Goal: Information Seeking & Learning: Learn about a topic

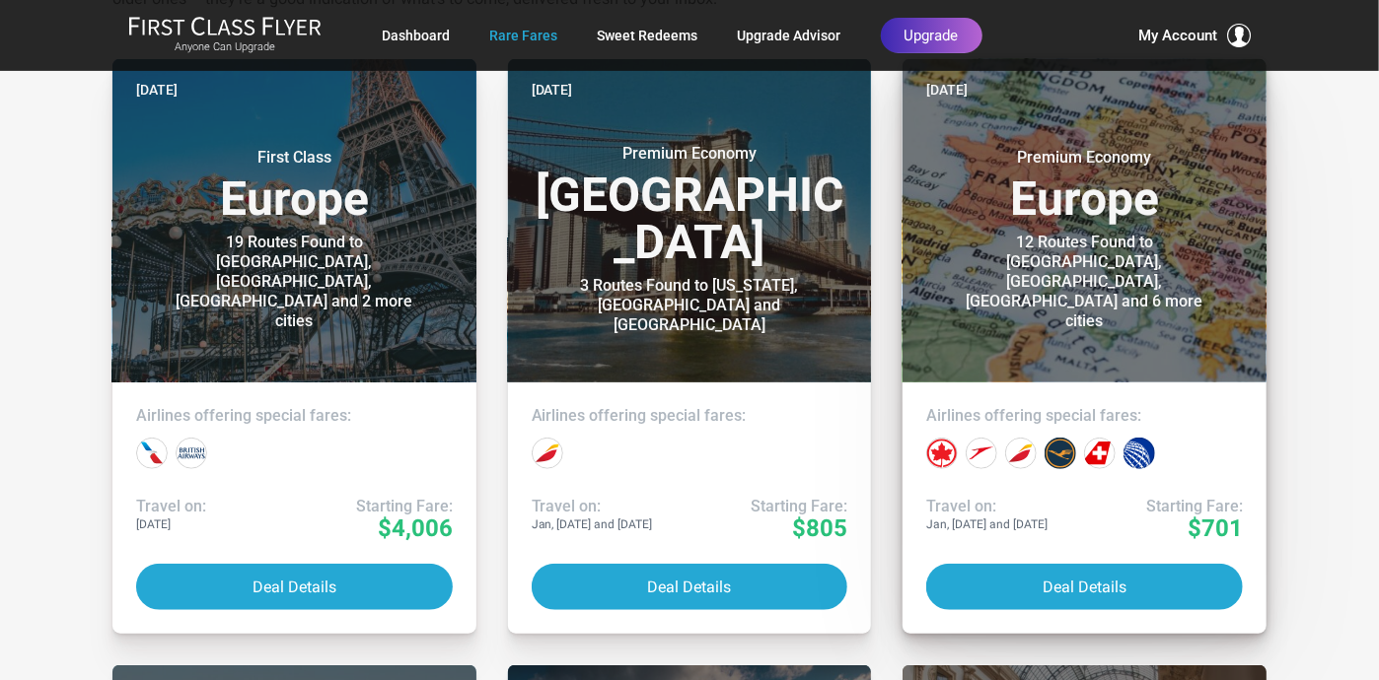
scroll to position [457, 0]
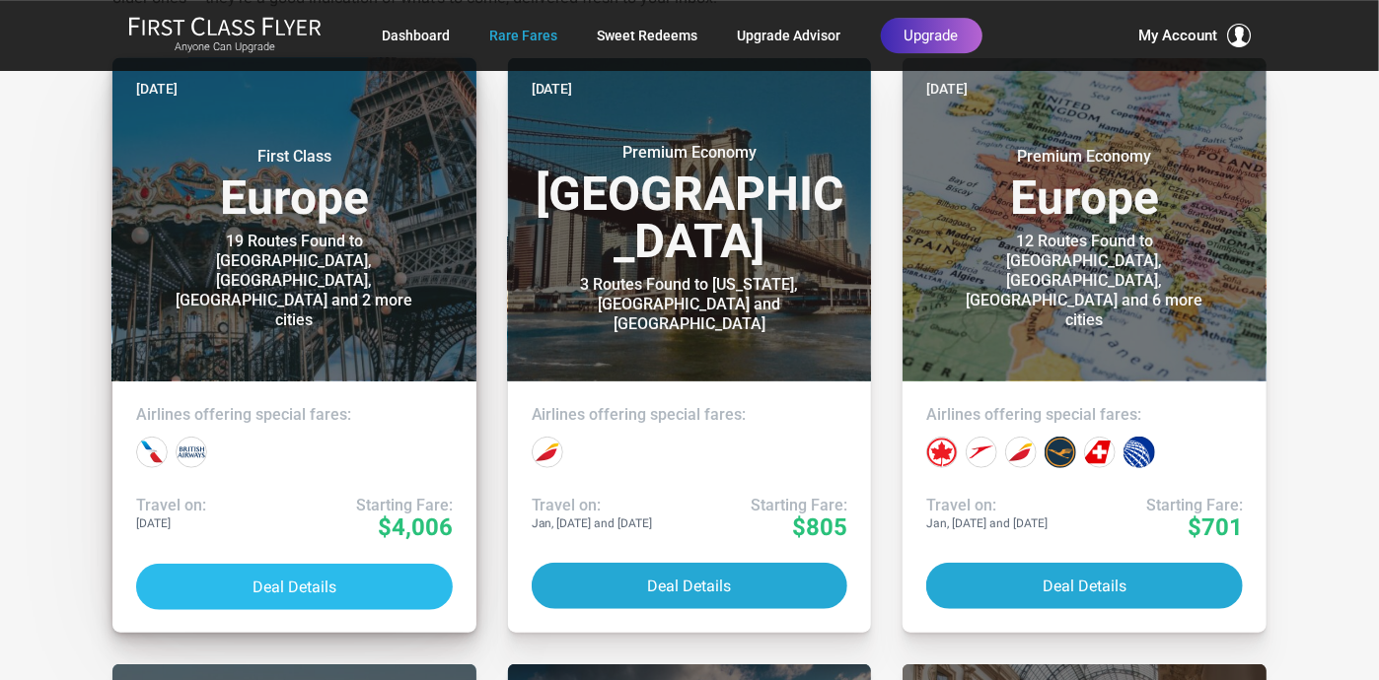
click at [291, 584] on button "Deal Details" at bounding box center [294, 587] width 317 height 46
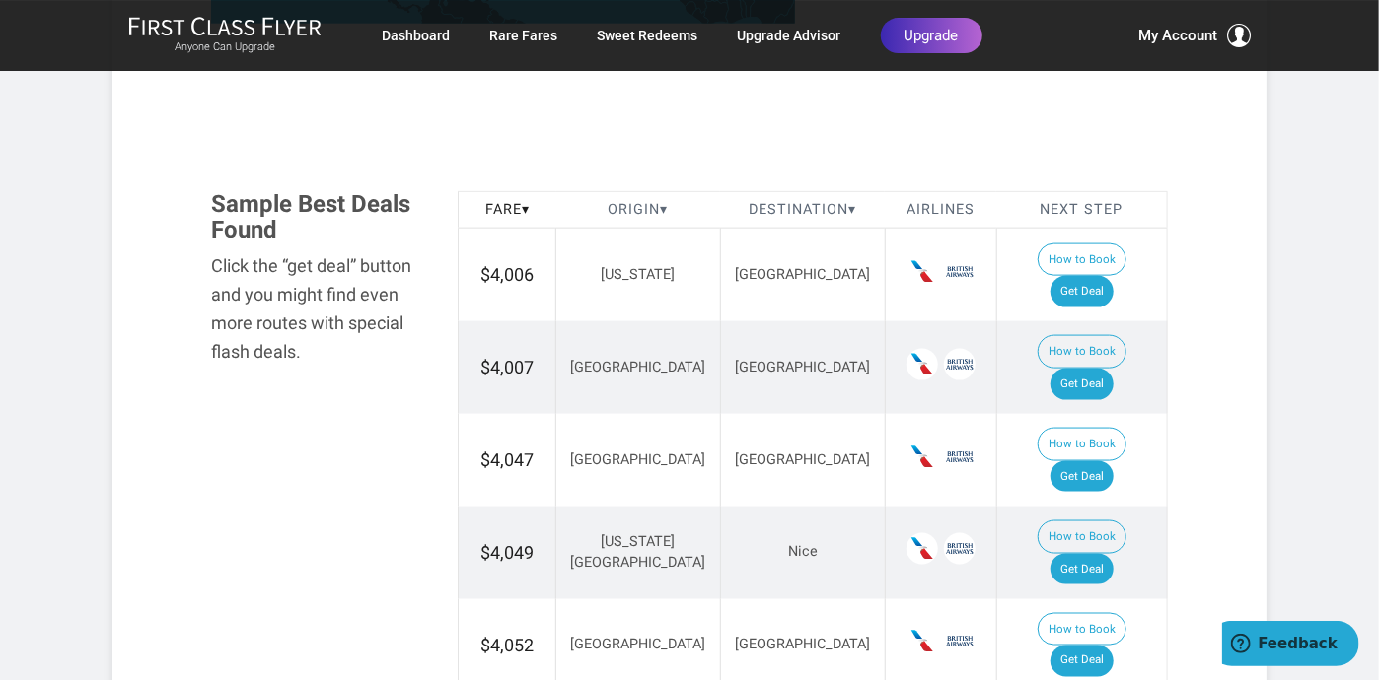
scroll to position [1069, 0]
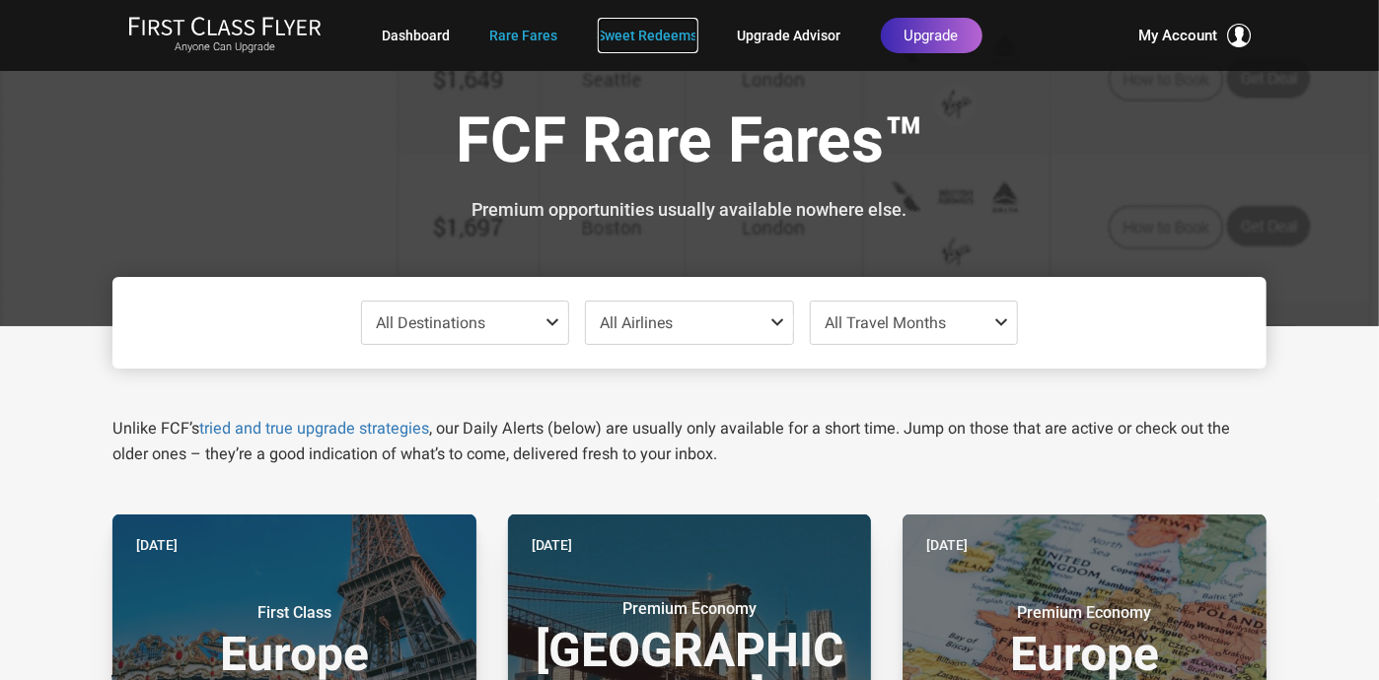
click at [666, 35] on link "Sweet Redeems" at bounding box center [648, 36] width 101 height 36
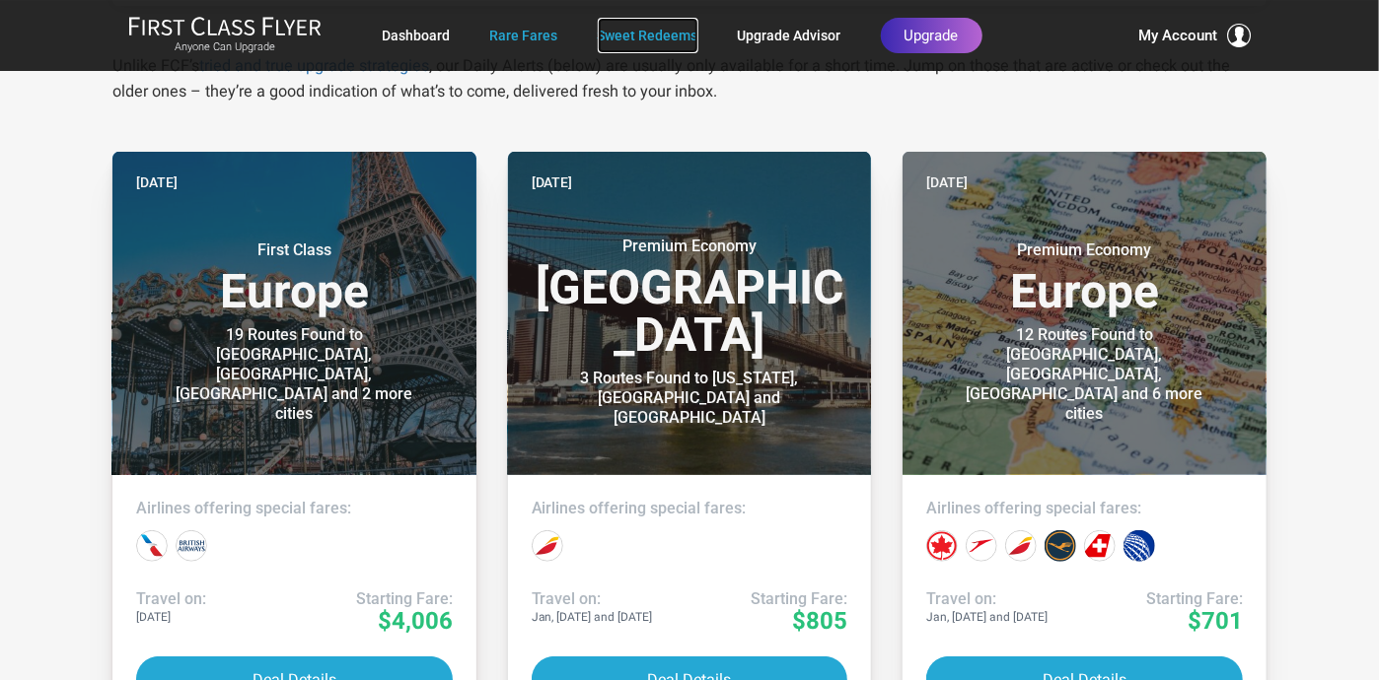
scroll to position [369, 0]
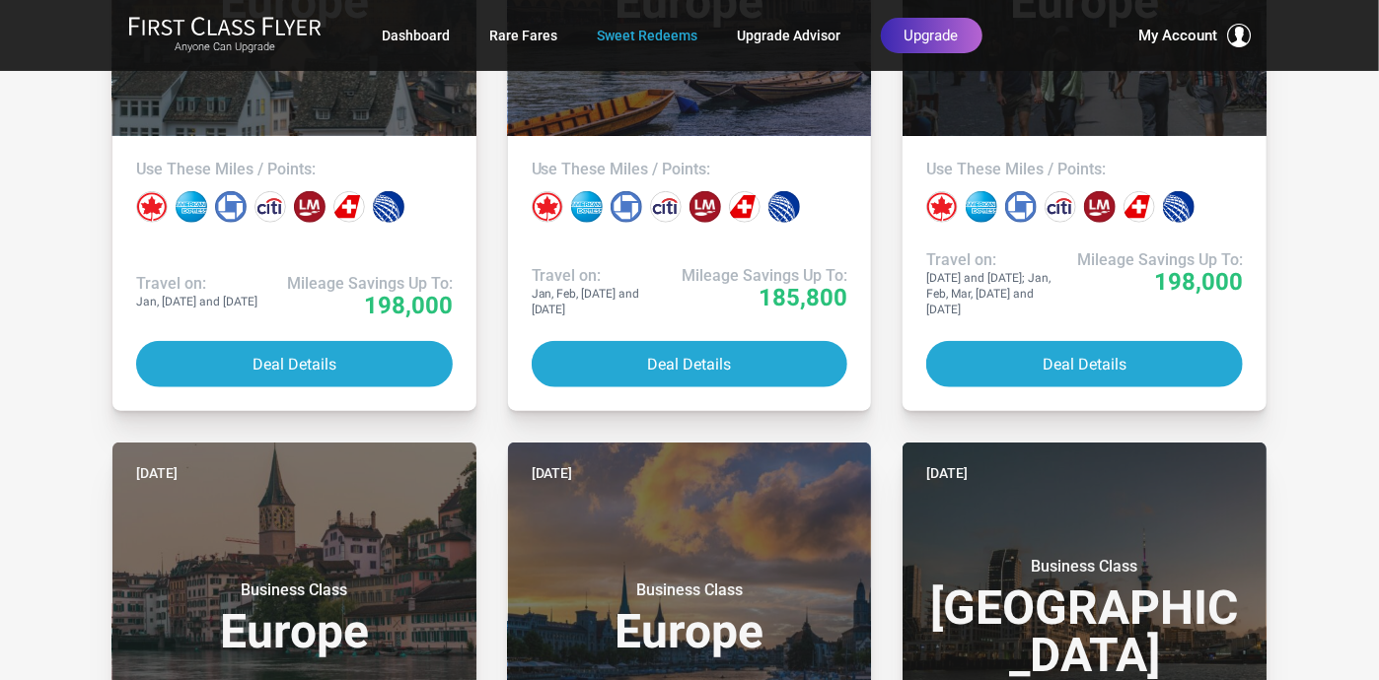
scroll to position [702, 0]
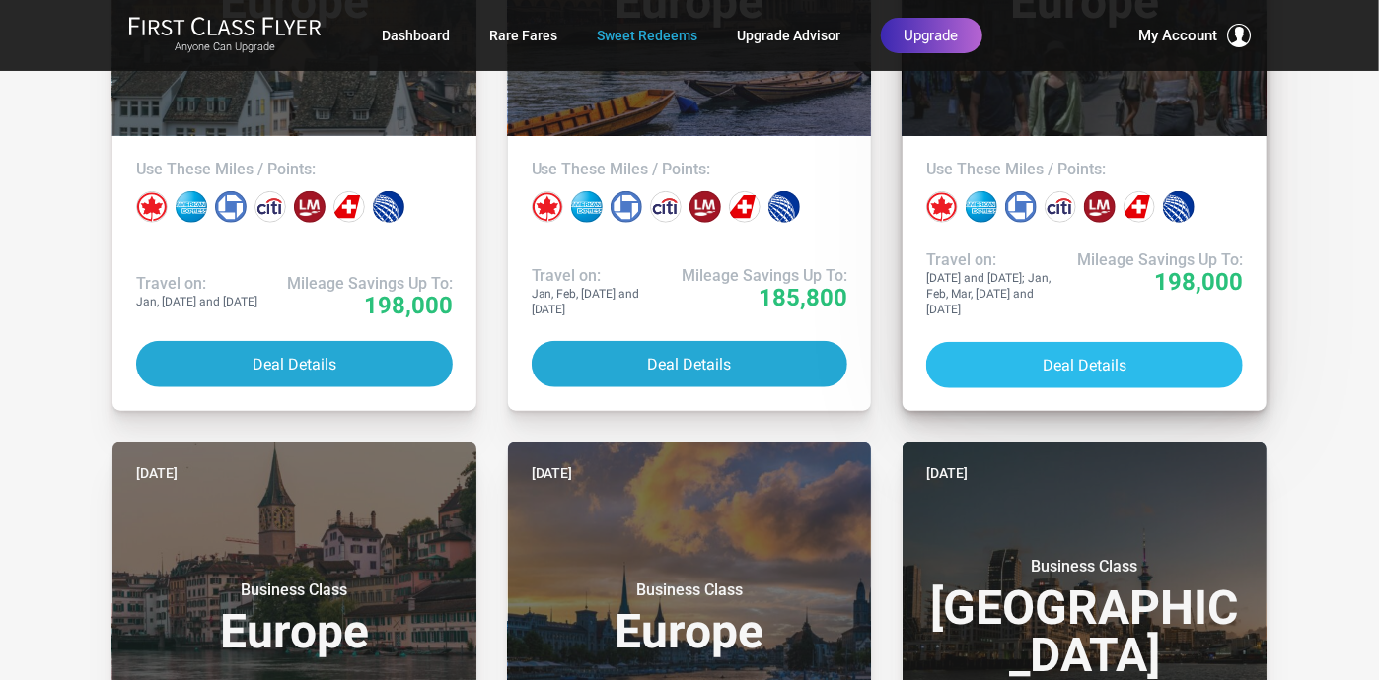
click at [1178, 345] on button "Deal Details" at bounding box center [1084, 365] width 317 height 46
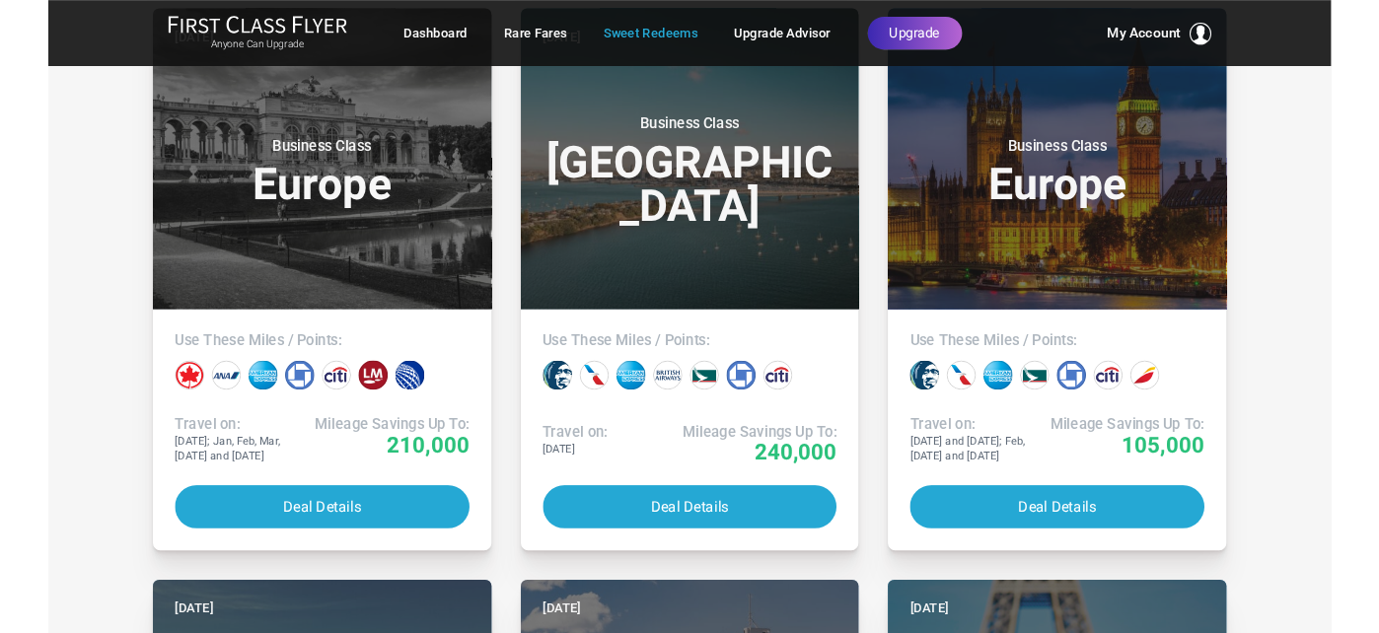
scroll to position [1752, 0]
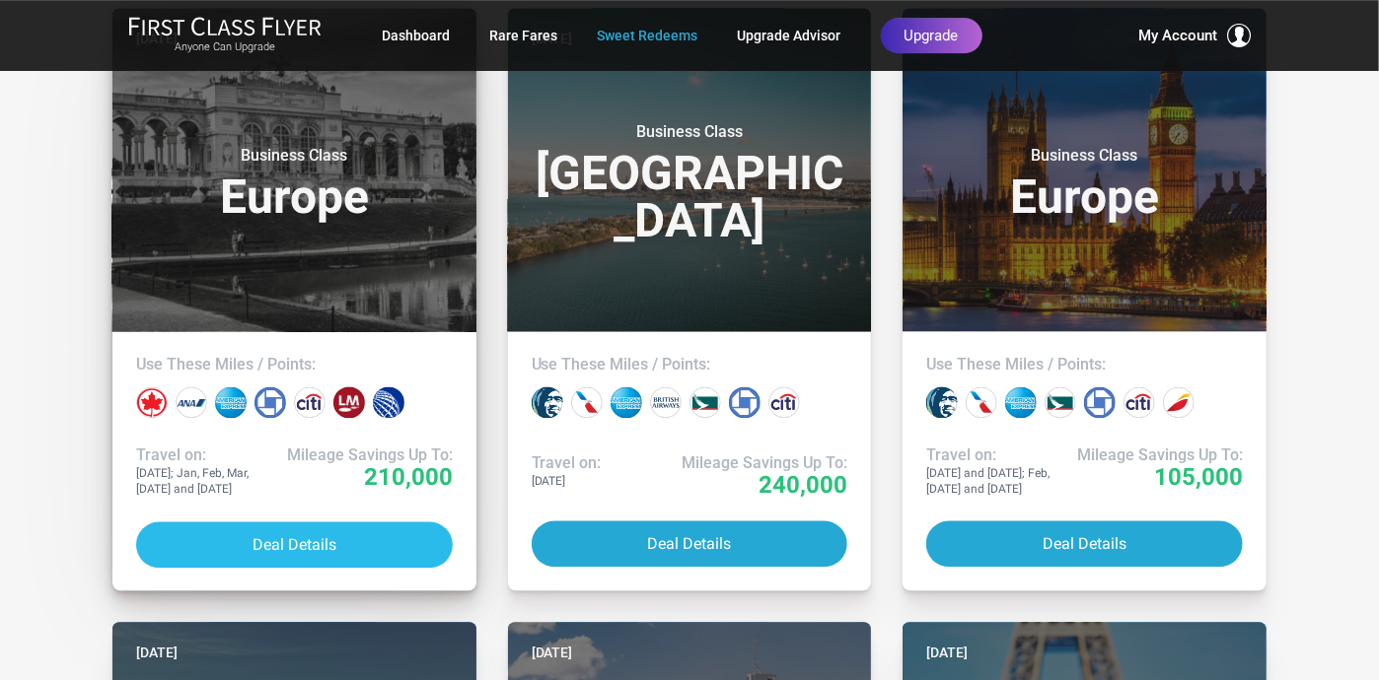
click at [384, 522] on button "Deal Details" at bounding box center [294, 545] width 317 height 46
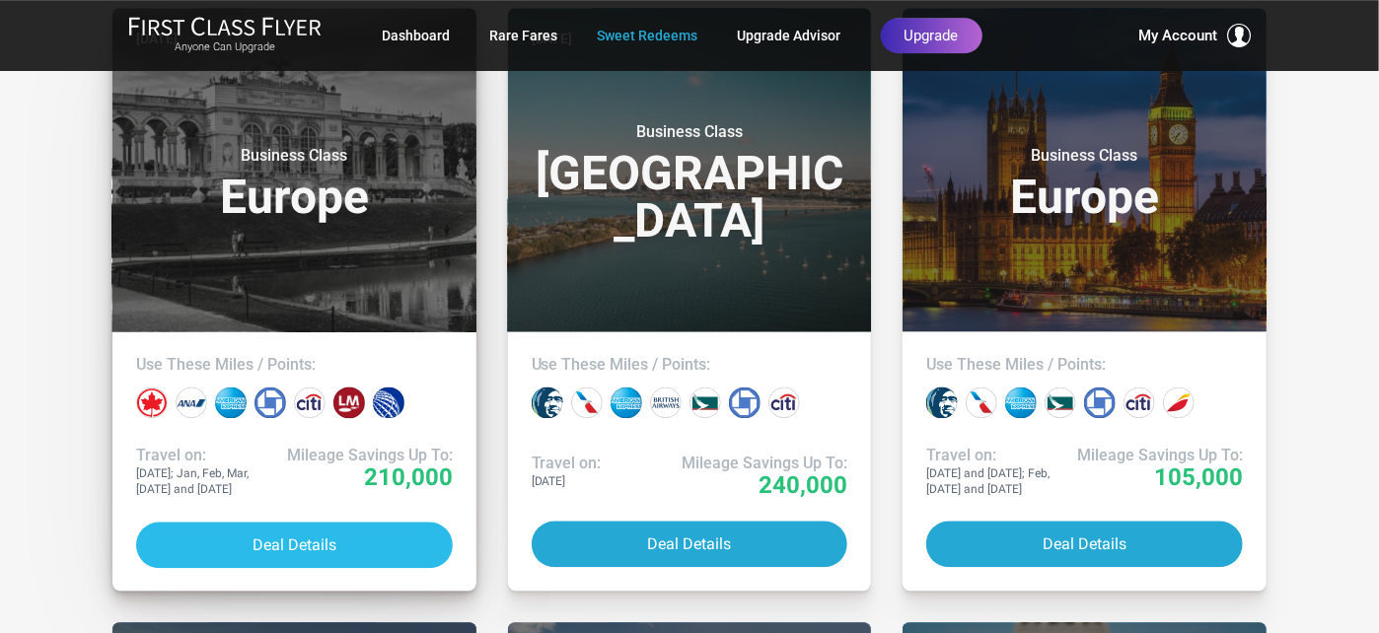
click at [394, 530] on button "Deal Details" at bounding box center [294, 545] width 317 height 46
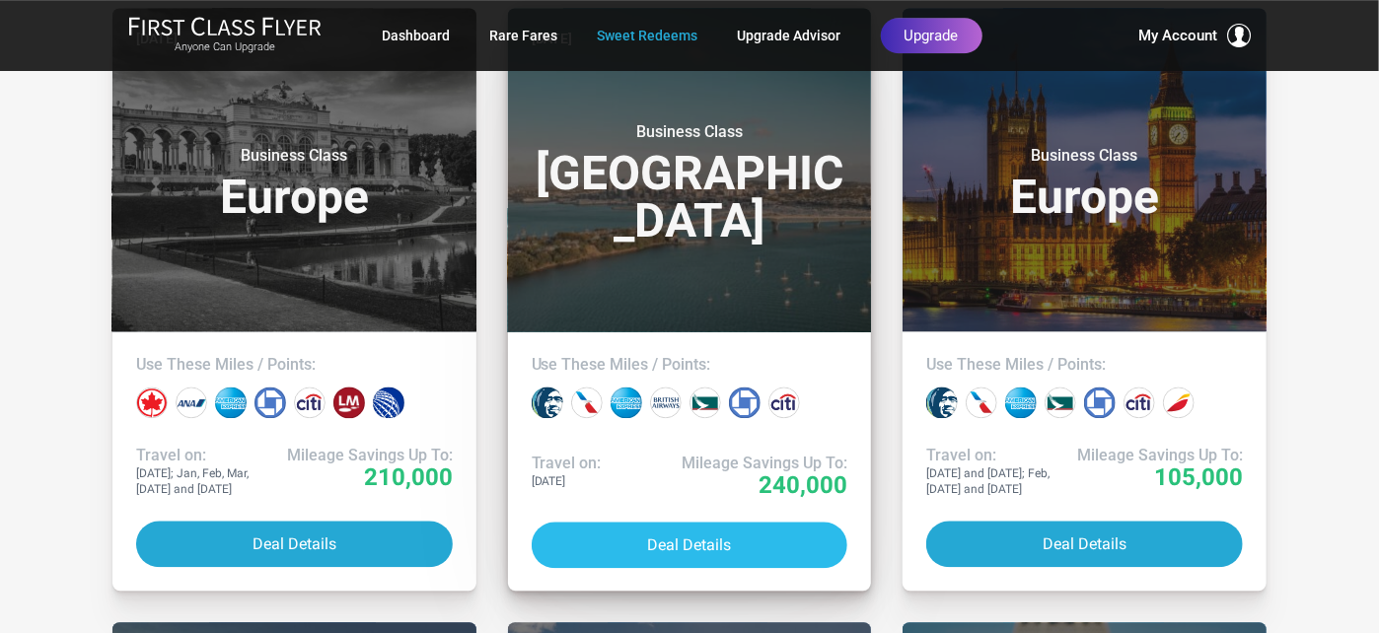
click at [765, 522] on button "Deal Details" at bounding box center [690, 545] width 317 height 46
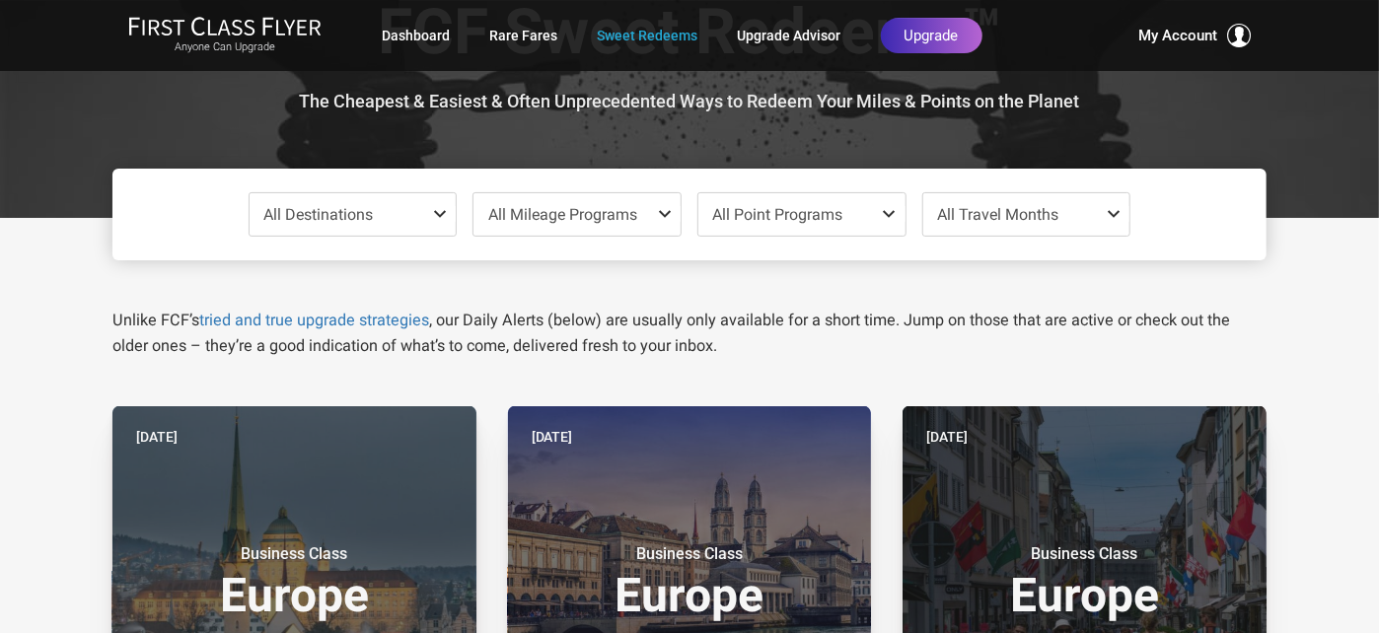
scroll to position [0, 0]
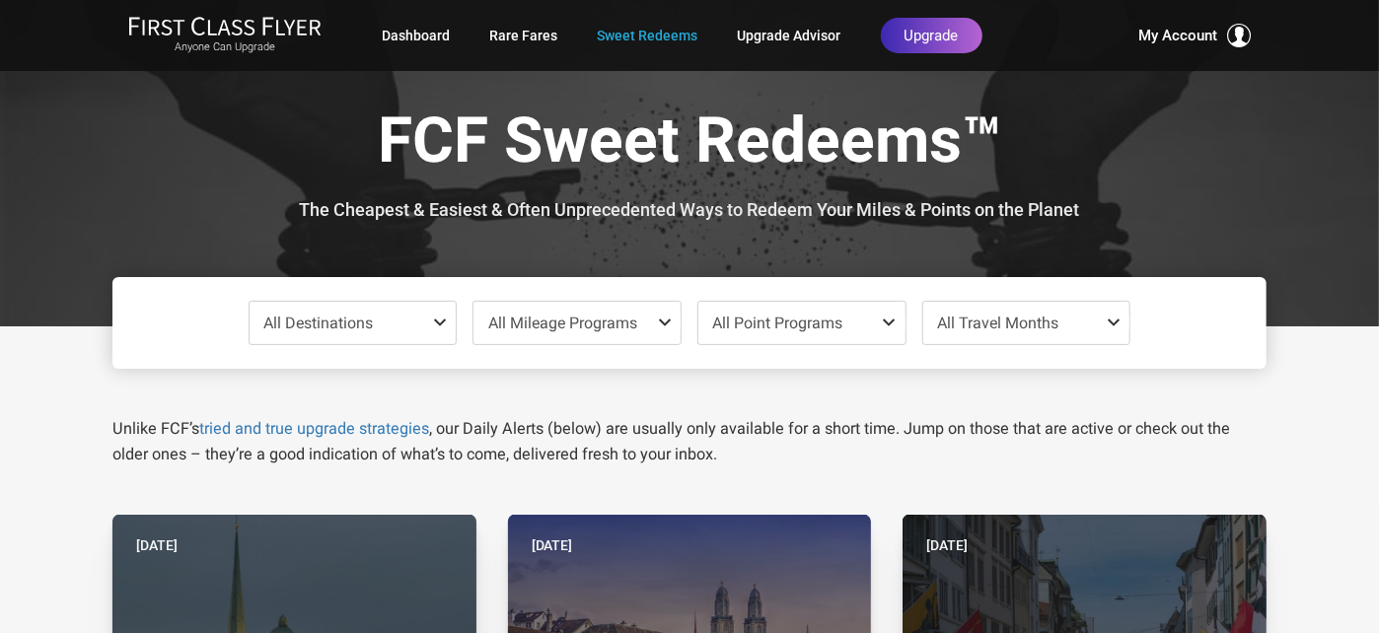
click at [1210, 152] on h1 "FCF Sweet Redeems™" at bounding box center [689, 145] width 1124 height 76
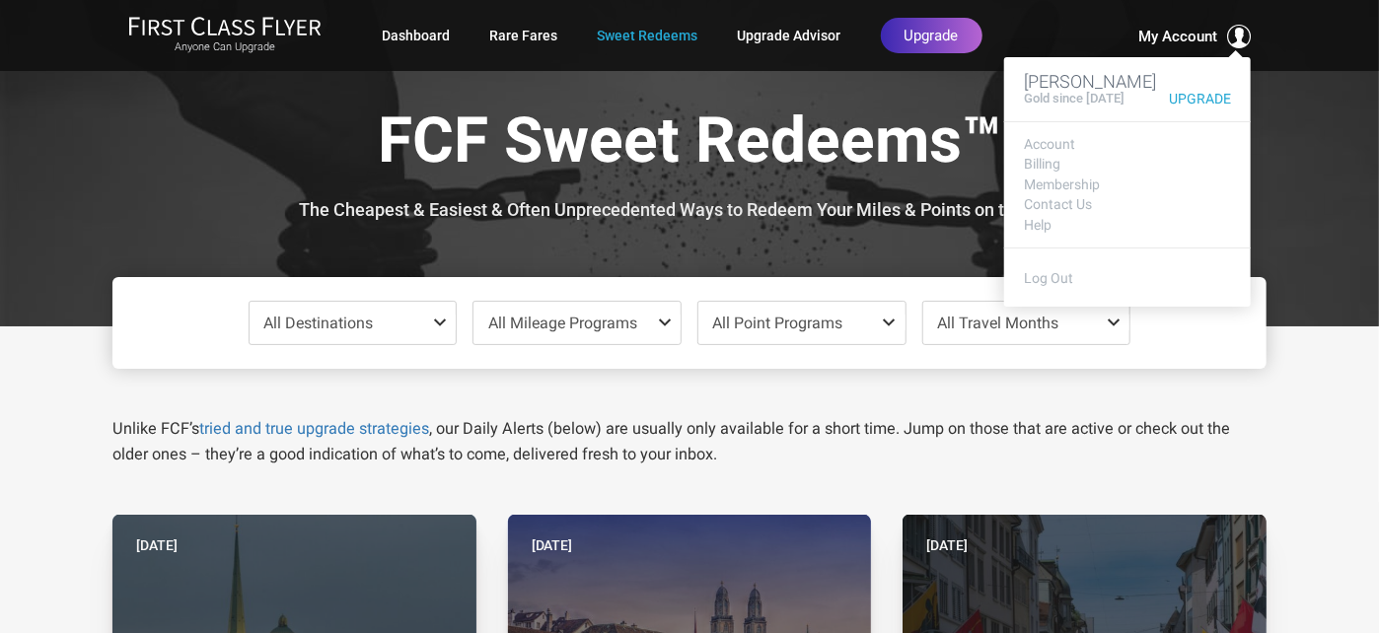
click at [1183, 26] on span "My Account" at bounding box center [1177, 37] width 79 height 24
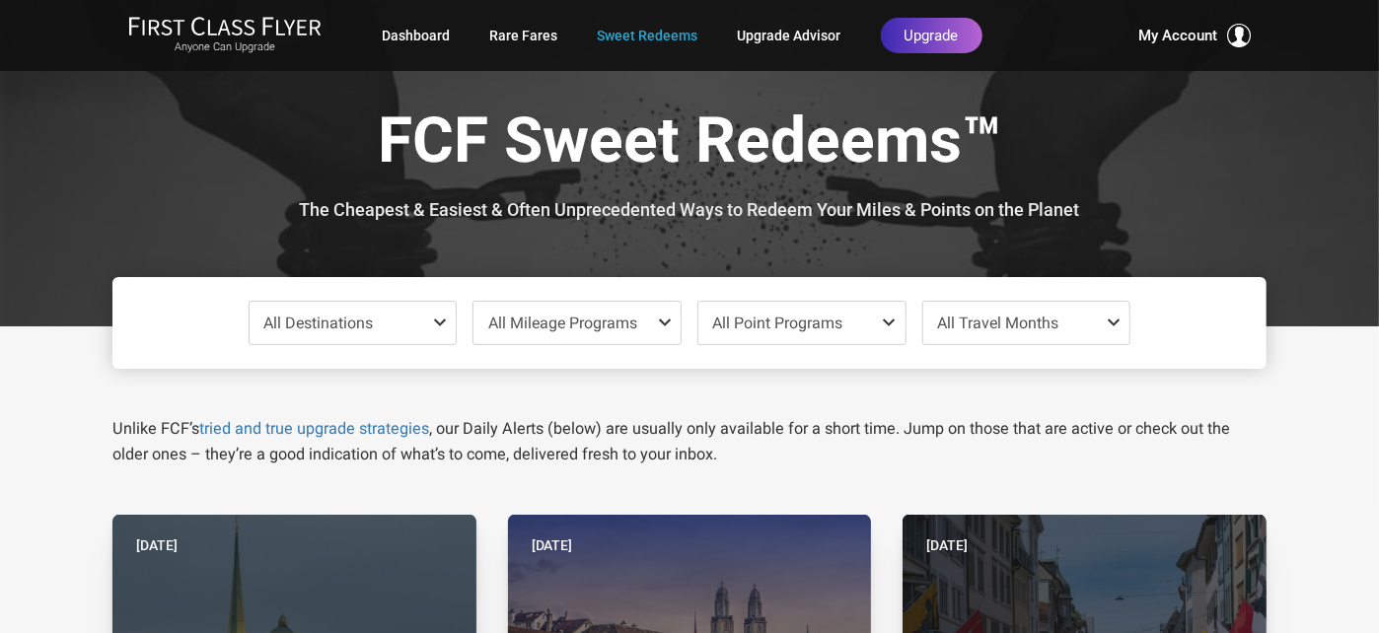
click at [1307, 178] on div at bounding box center [689, 163] width 1379 height 326
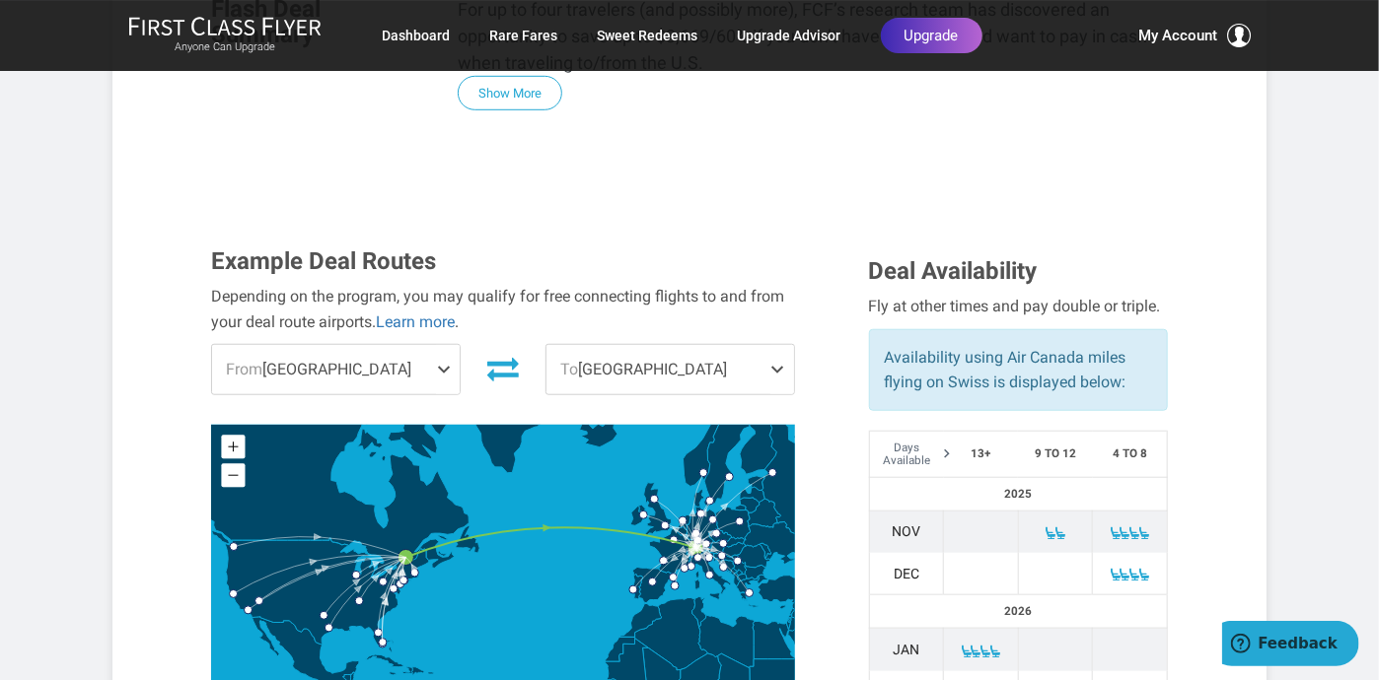
scroll to position [589, 0]
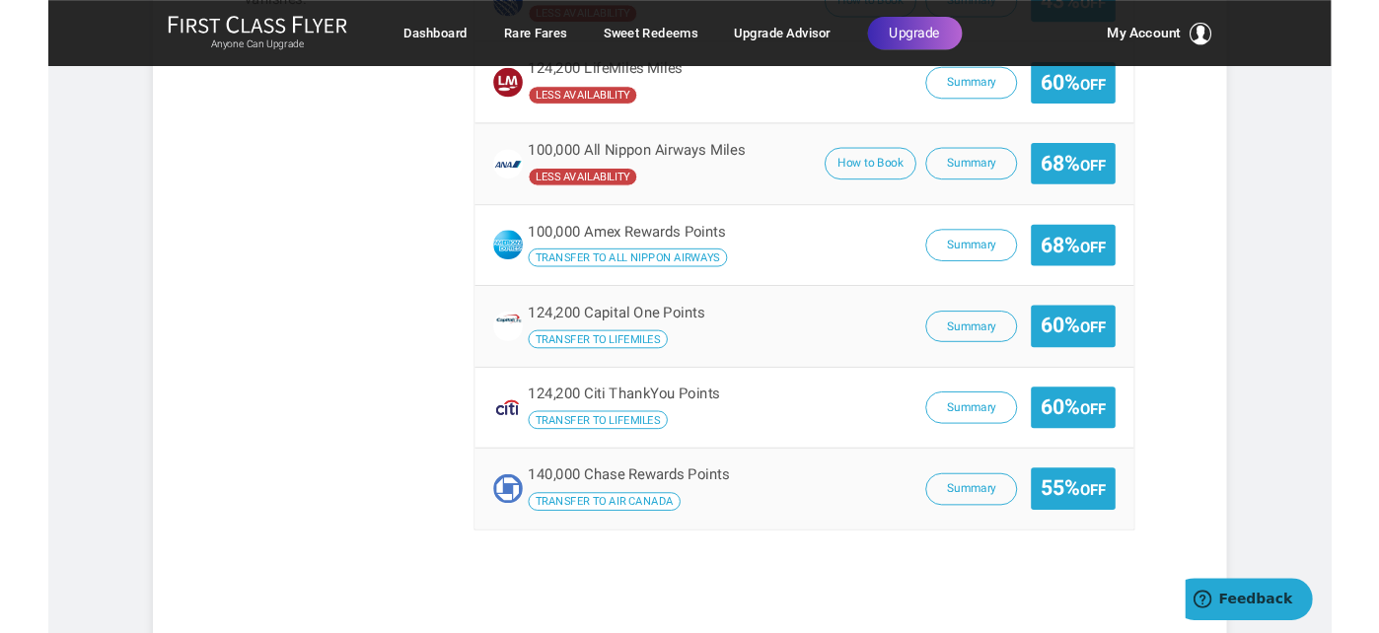
scroll to position [1825, 0]
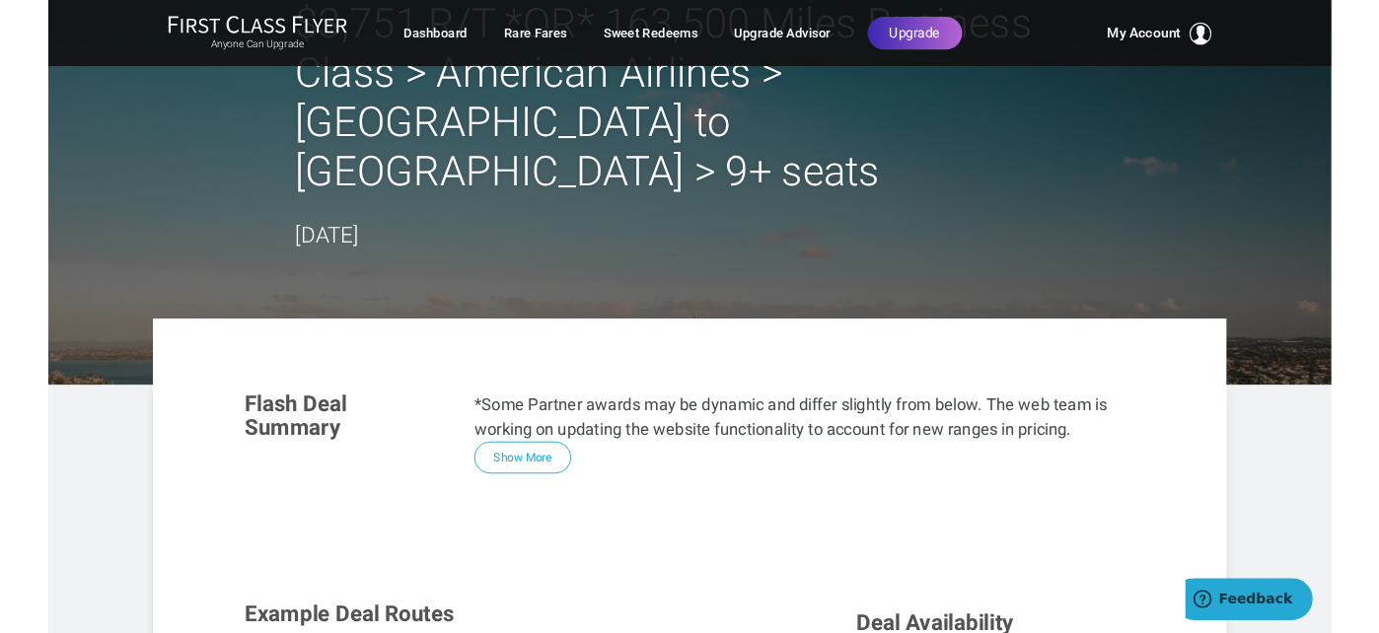
scroll to position [93, 0]
